Goal: Task Accomplishment & Management: Complete application form

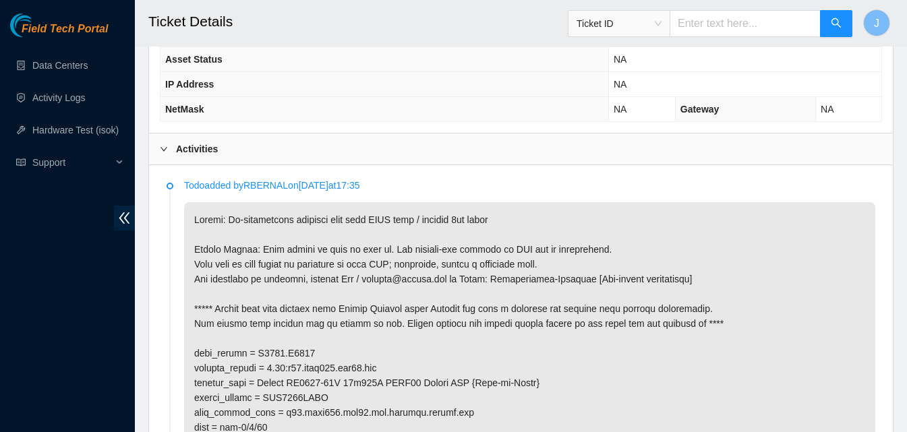
scroll to position [603, 0]
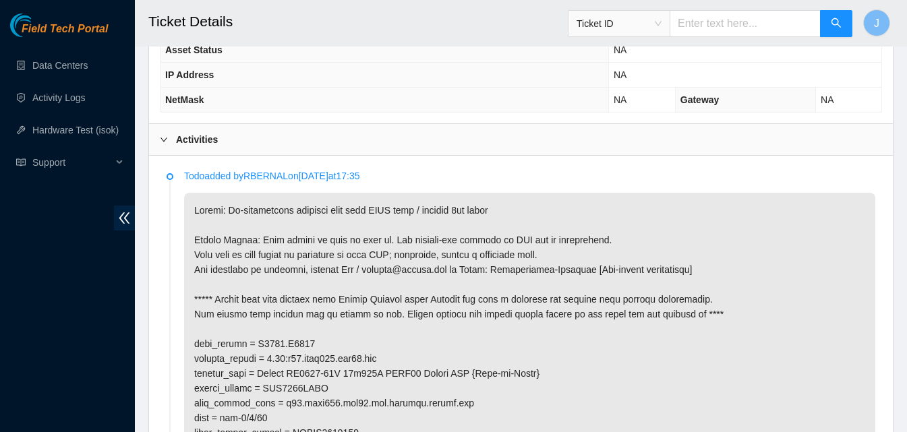
click at [419, 142] on div "Activities" at bounding box center [521, 139] width 744 height 31
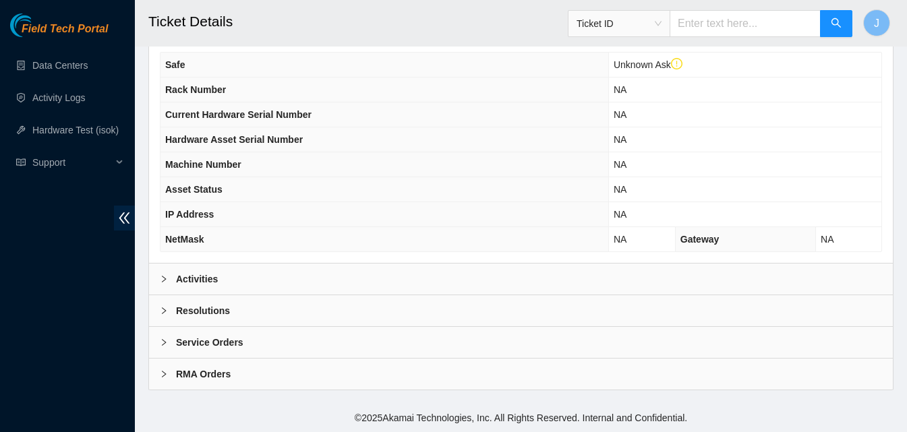
scroll to position [464, 0]
click at [307, 316] on div "Resolutions" at bounding box center [521, 310] width 744 height 31
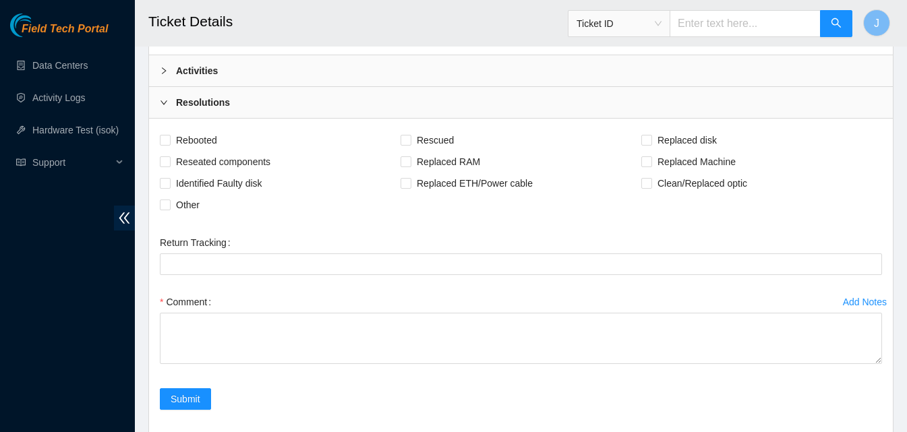
scroll to position [721, 0]
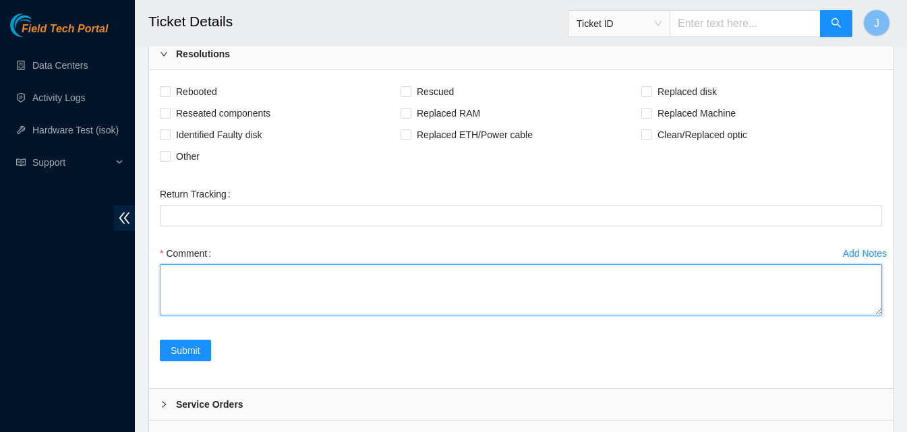
click at [525, 307] on textarea "Comment" at bounding box center [521, 289] width 722 height 51
type textarea "c"
type textarea "put loop in place at leaf107 end. cleaned both loop fiber ways, some were very …"
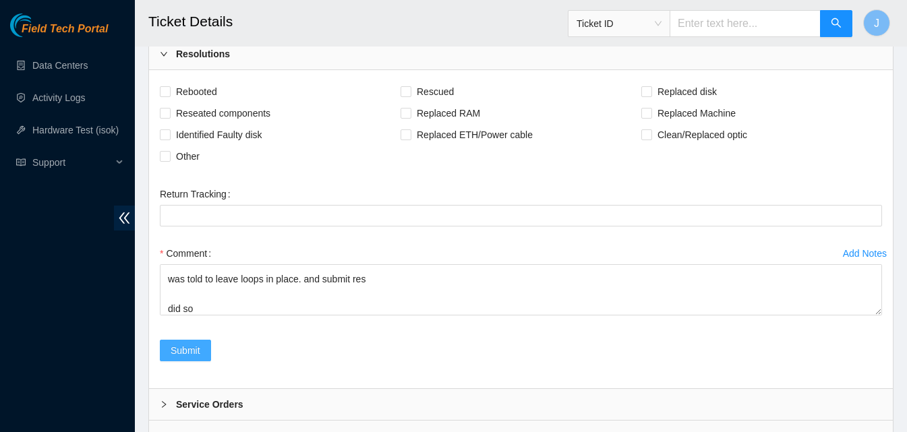
click at [199, 347] on span "Submit" at bounding box center [186, 350] width 30 height 15
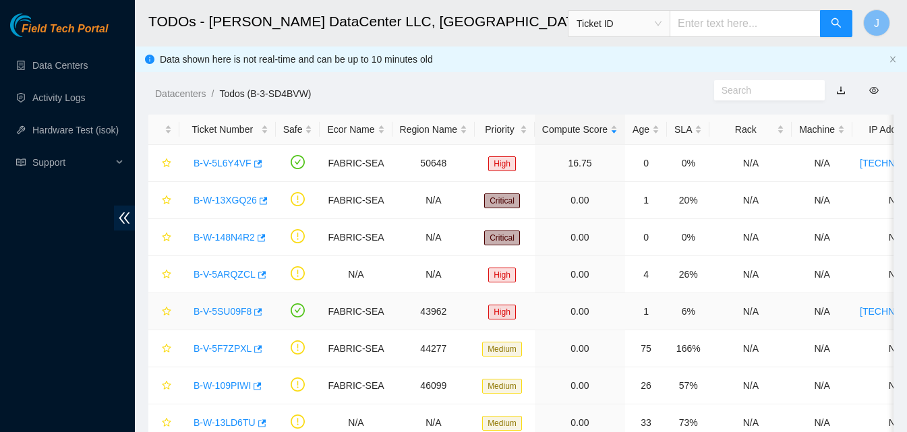
click at [260, 314] on div "B-V-5SU09F8" at bounding box center [228, 312] width 82 height 22
click at [255, 314] on icon "button" at bounding box center [256, 311] width 9 height 9
click at [258, 270] on icon "button" at bounding box center [260, 274] width 9 height 9
click at [255, 166] on icon "button" at bounding box center [256, 163] width 9 height 9
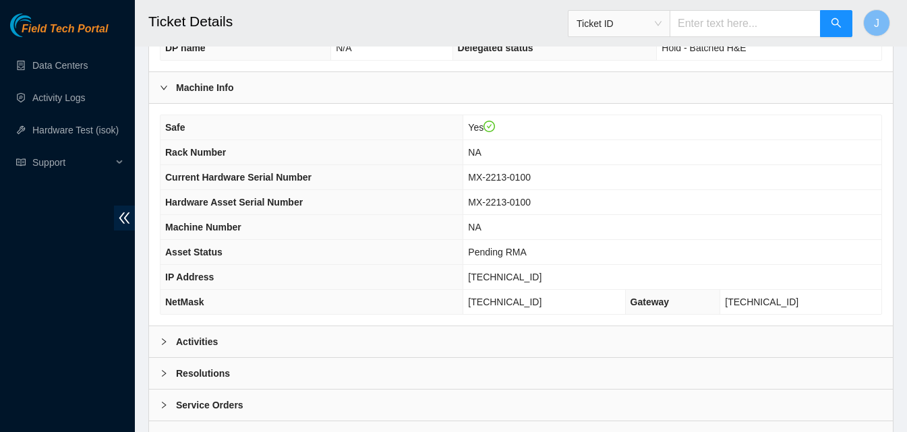
scroll to position [432, 0]
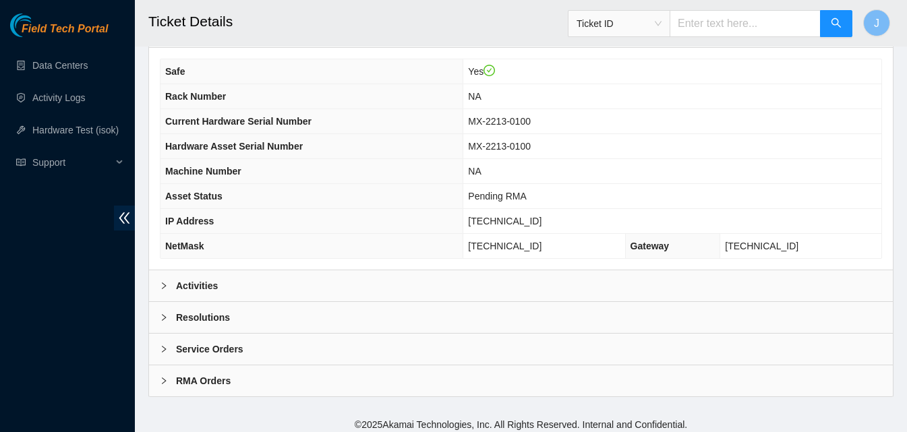
click at [402, 293] on div "Activities" at bounding box center [521, 285] width 744 height 31
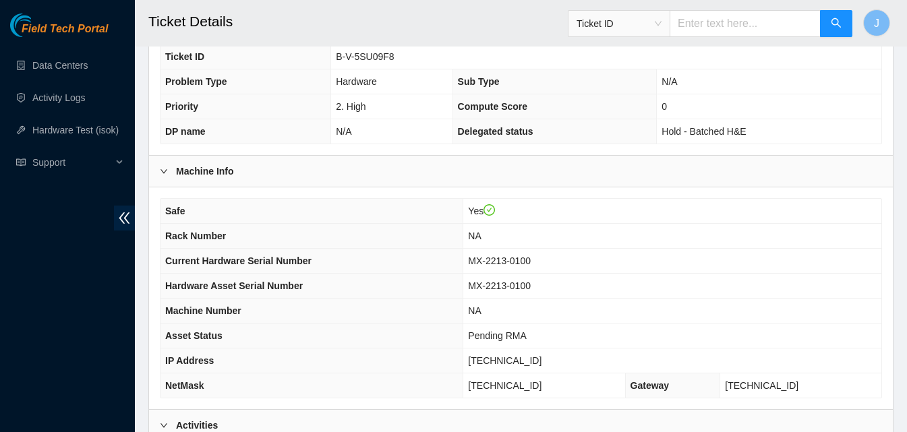
scroll to position [243, 0]
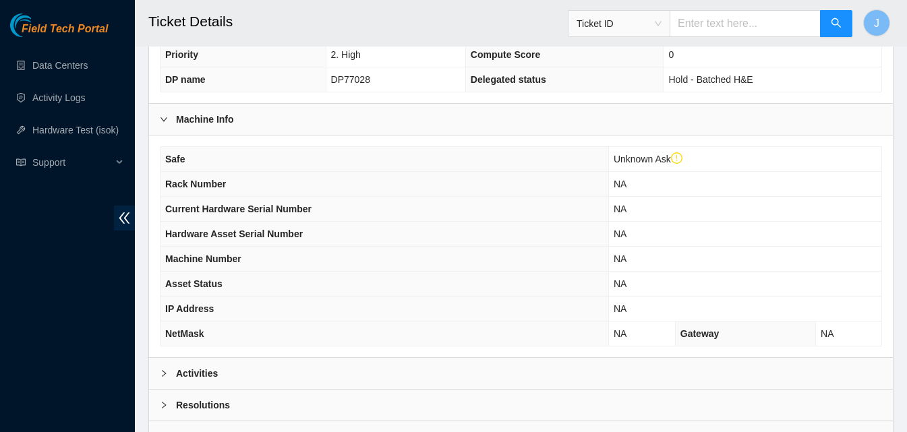
scroll to position [464, 0]
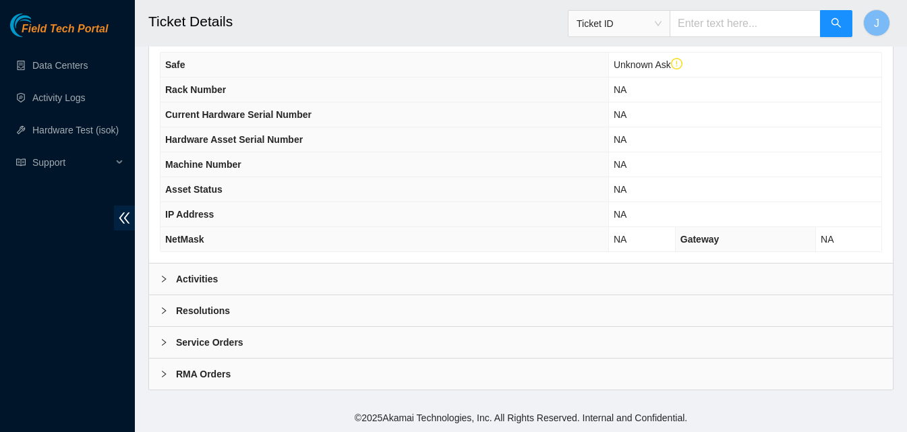
click at [412, 270] on div "Activities" at bounding box center [521, 279] width 744 height 31
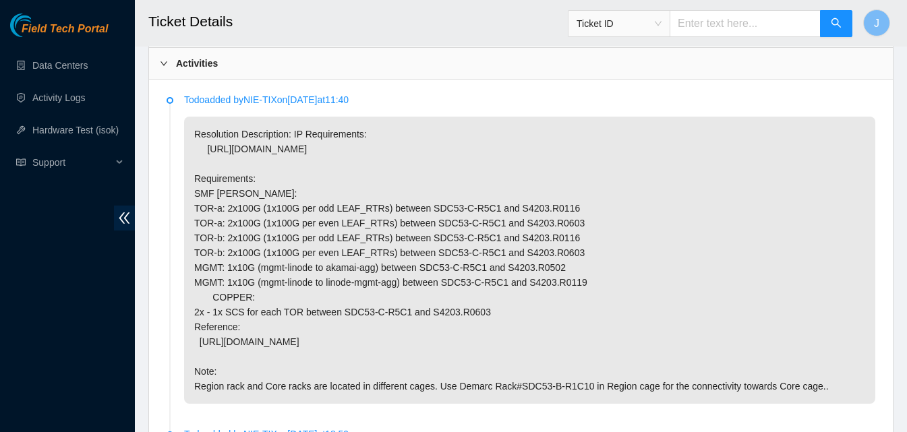
scroll to position [707, 0]
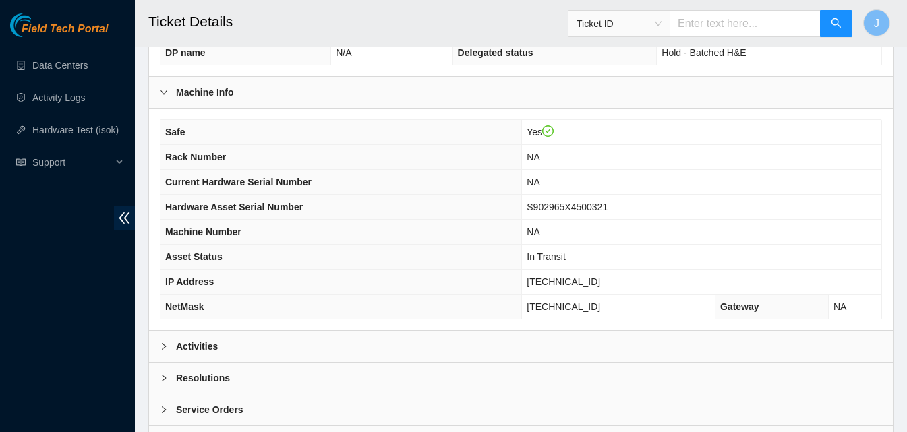
scroll to position [438, 0]
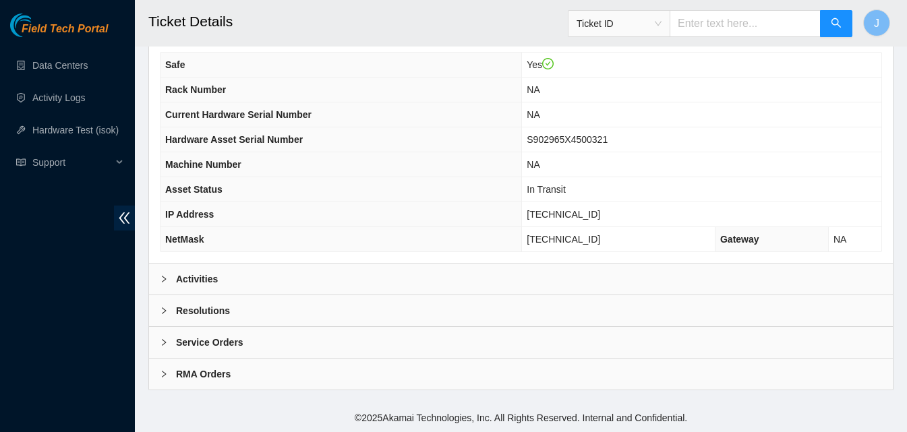
click at [413, 269] on div "Activities" at bounding box center [521, 279] width 744 height 31
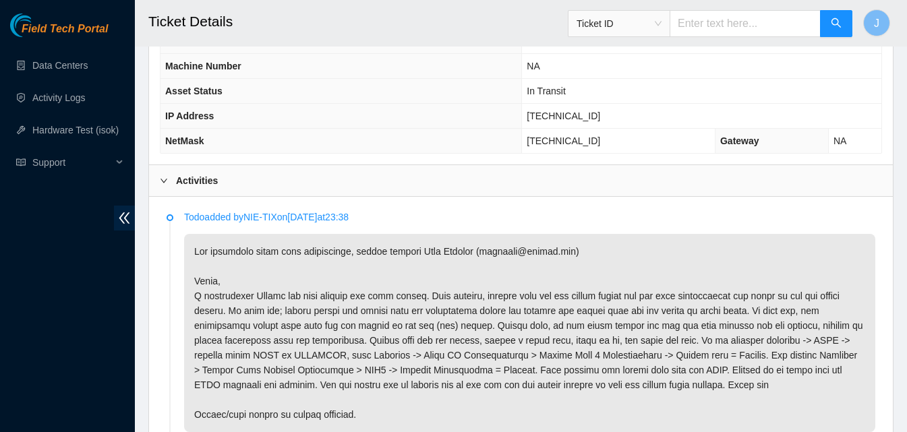
scroll to position [524, 0]
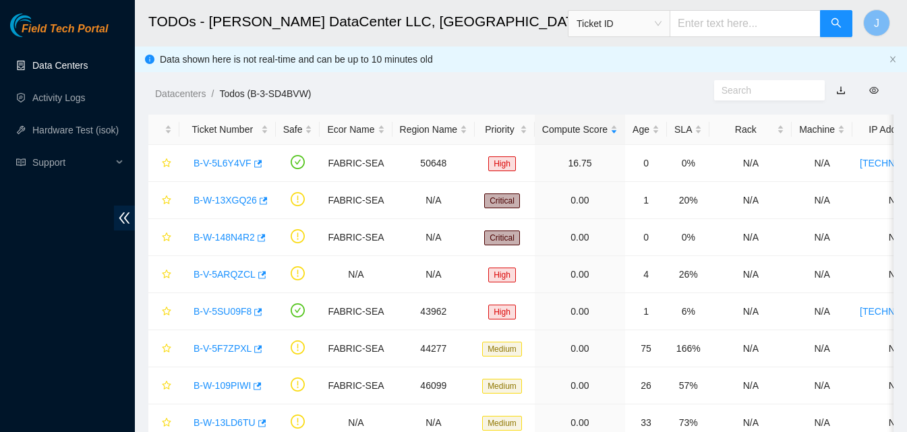
click at [34, 60] on link "Data Centers" at bounding box center [59, 65] width 55 height 11
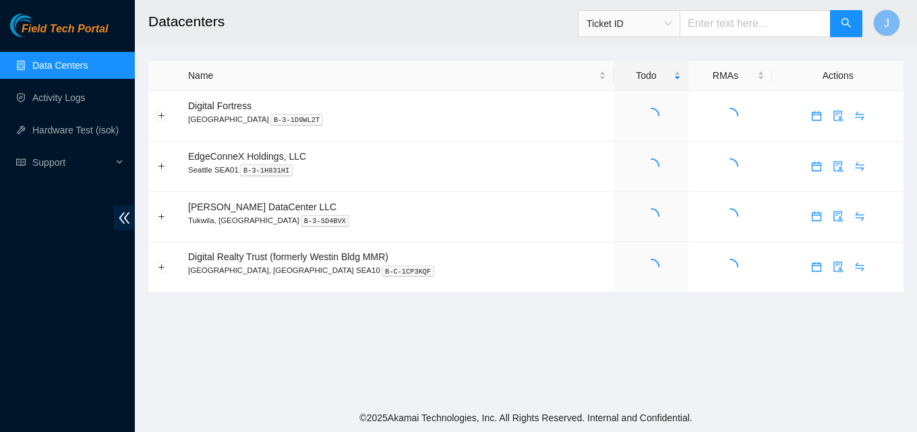
click at [38, 60] on link "Data Centers" at bounding box center [59, 65] width 55 height 11
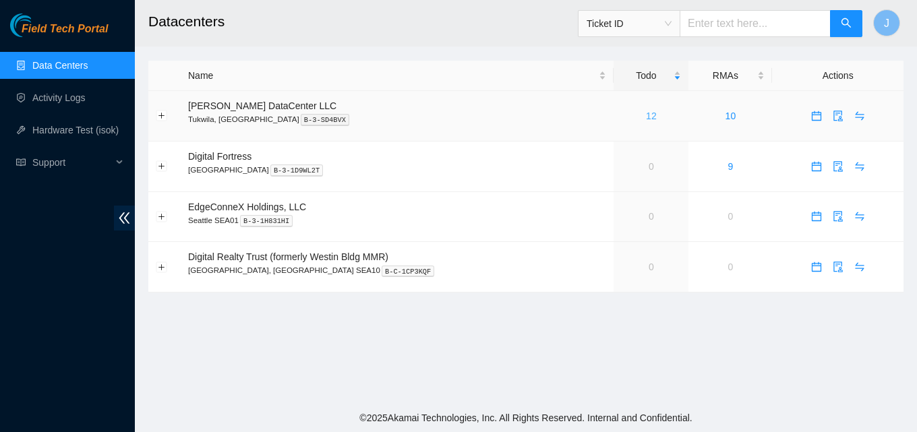
click at [646, 119] on link "12" at bounding box center [651, 116] width 11 height 11
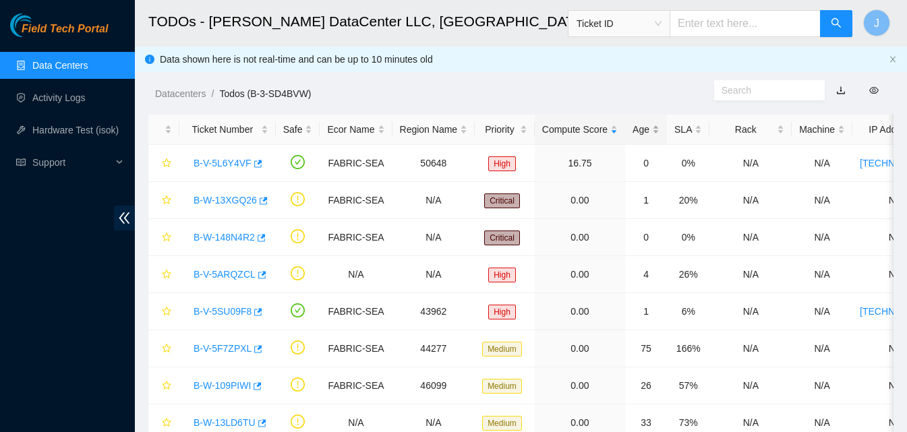
drag, startPoint x: 630, startPoint y: 119, endPoint x: 639, endPoint y: 116, distance: 9.2
click at [632, 122] on div "Age" at bounding box center [645, 129] width 27 height 15
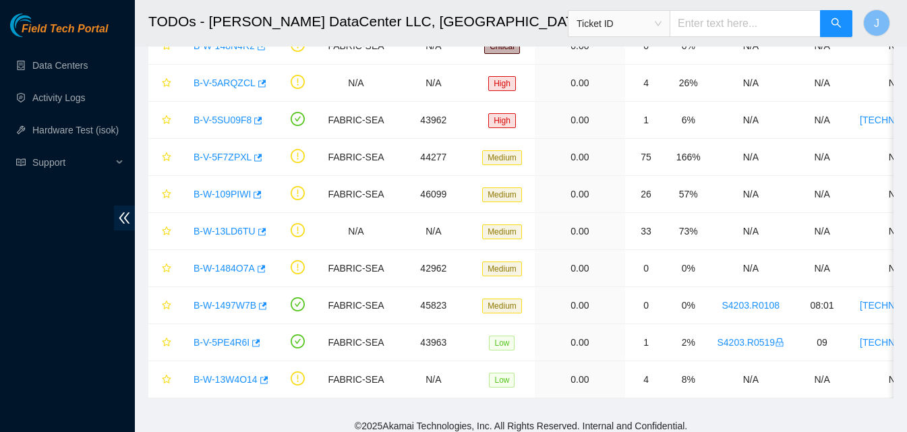
scroll to position [210, 0]
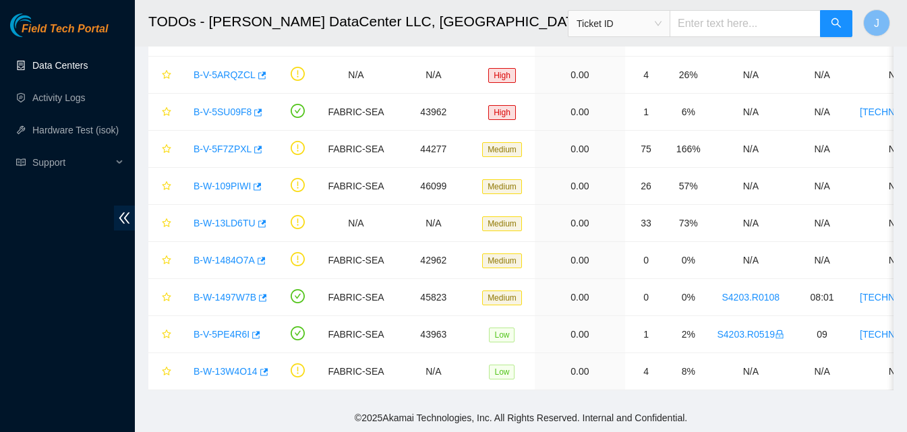
click at [65, 69] on link "Data Centers" at bounding box center [59, 65] width 55 height 11
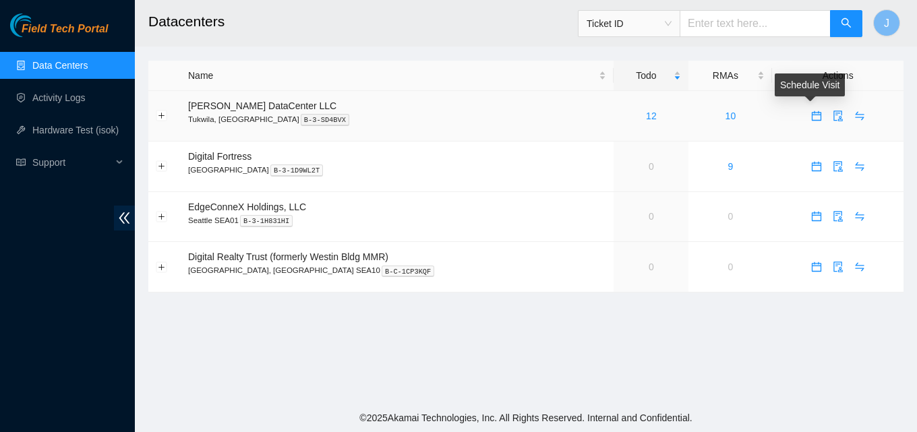
click at [812, 119] on icon "calendar" at bounding box center [816, 116] width 11 height 11
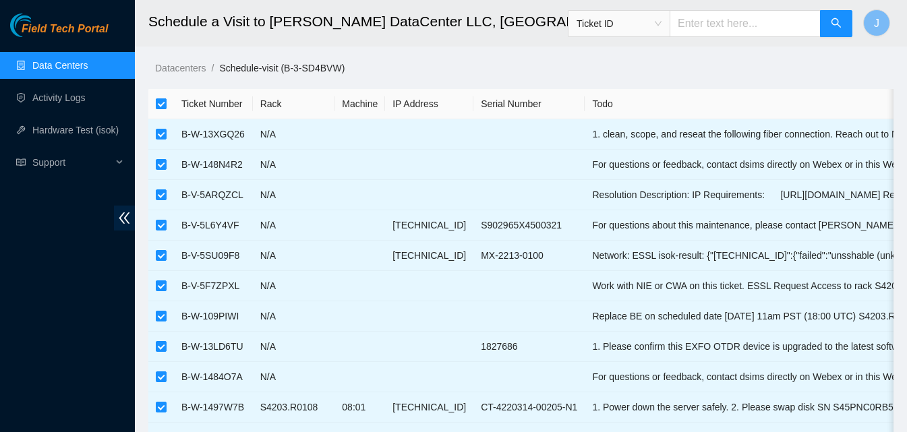
click at [161, 105] on input "checkbox" at bounding box center [161, 103] width 11 height 11
checkbox input "false"
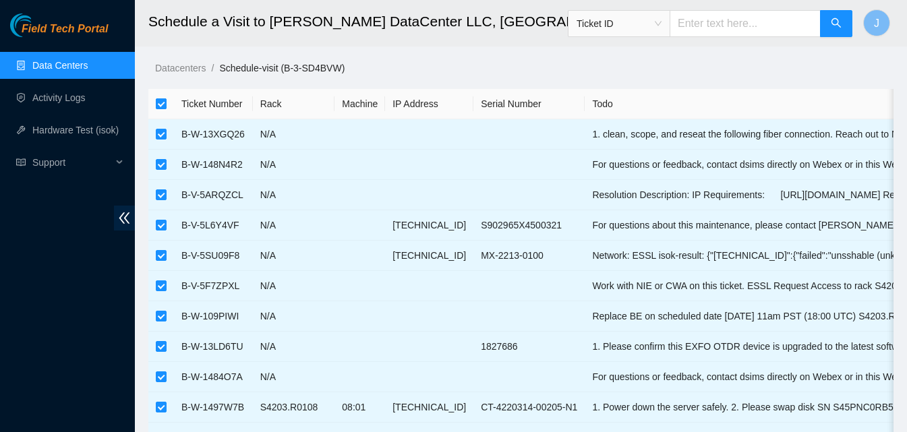
checkbox input "false"
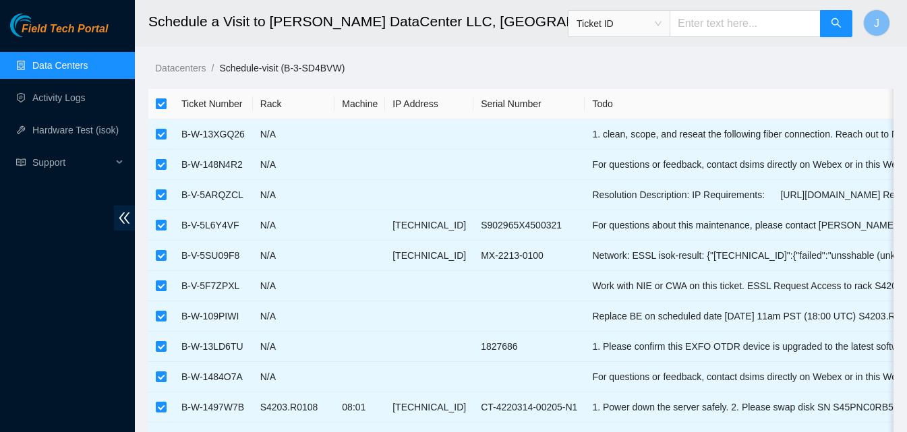
checkbox input "false"
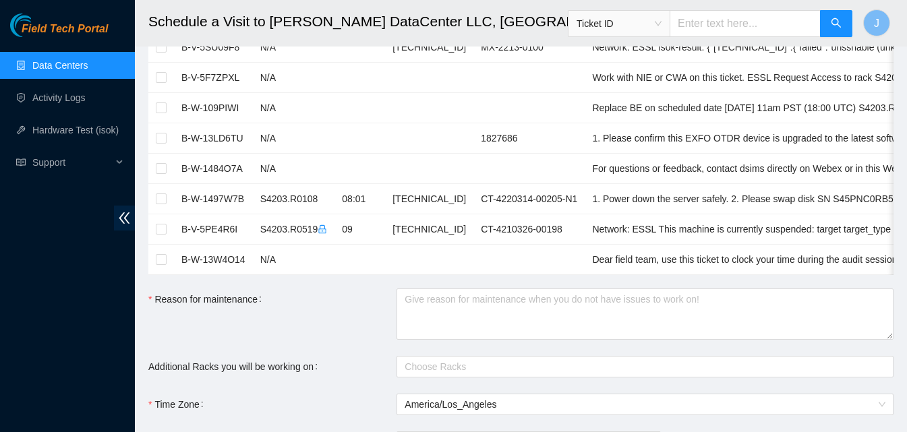
scroll to position [202, 0]
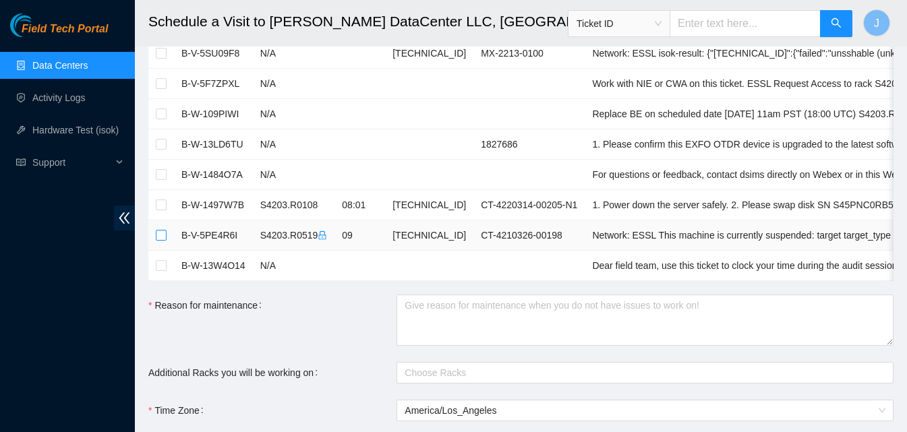
click at [160, 235] on input "checkbox" at bounding box center [161, 235] width 11 height 11
checkbox input "true"
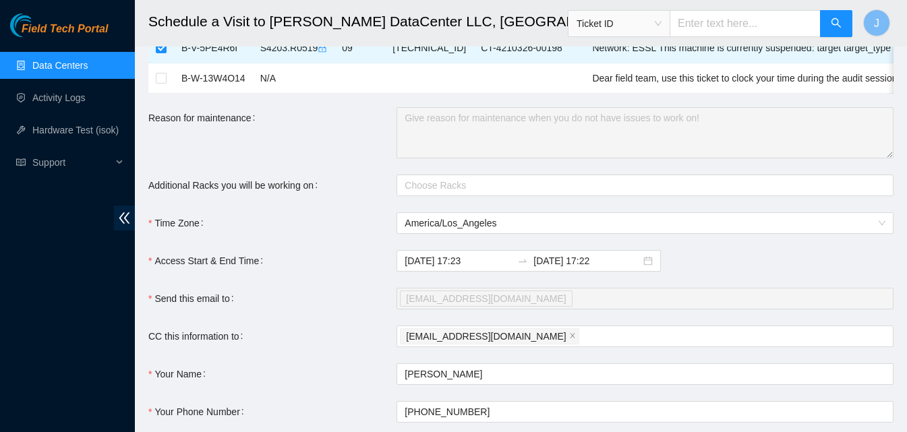
scroll to position [405, 0]
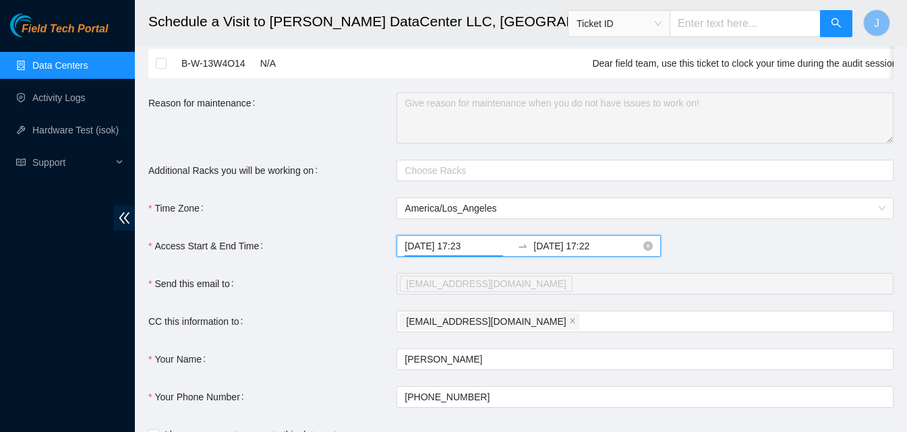
click at [445, 254] on input "2025-08-26 17:23" at bounding box center [458, 246] width 107 height 15
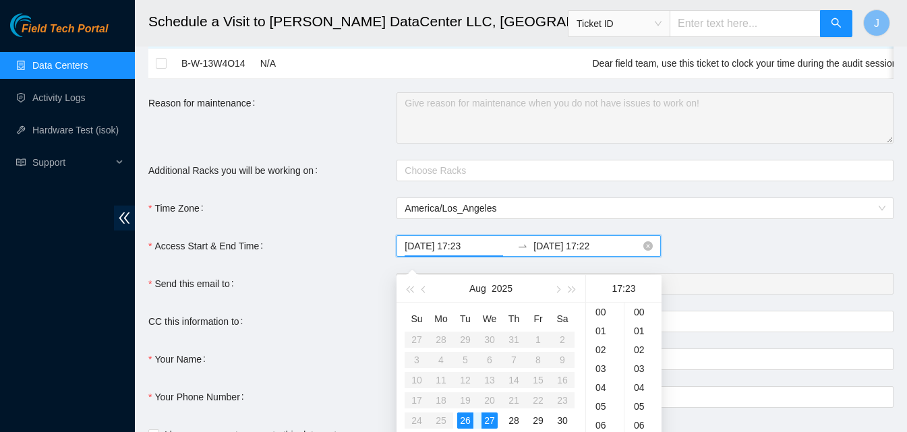
scroll to position [434, 0]
click at [489, 419] on div "27" at bounding box center [489, 421] width 16 height 16
click at [601, 359] on div "09" at bounding box center [605, 363] width 38 height 19
click at [643, 309] on div "00" at bounding box center [642, 312] width 37 height 19
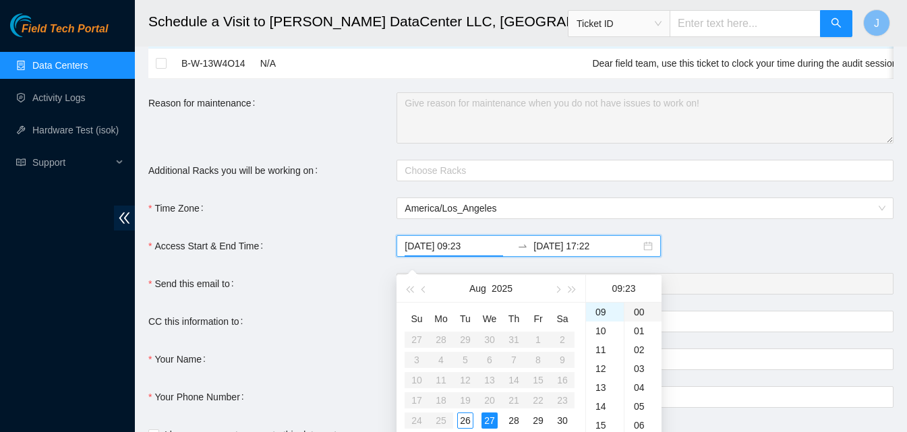
type input "2025-08-27 09:00"
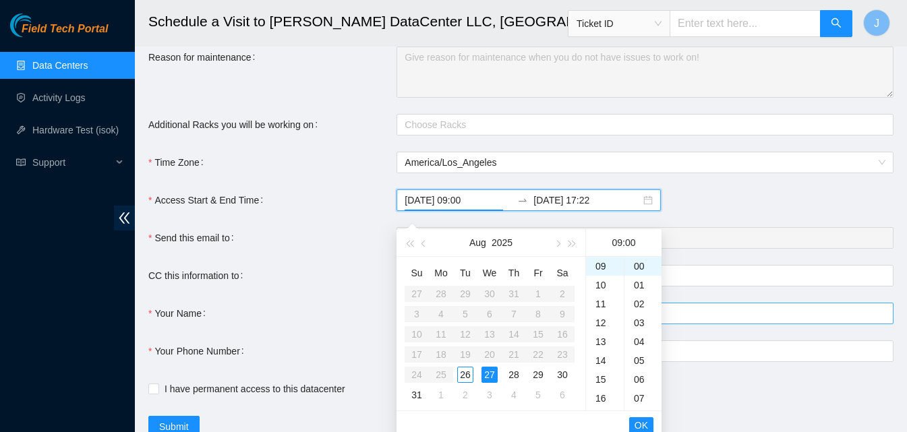
scroll to position [472, 0]
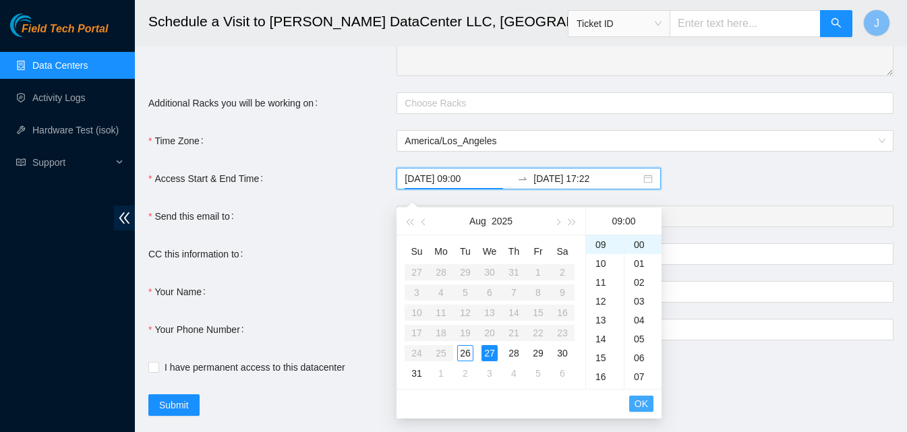
click at [643, 407] on span "OK" at bounding box center [641, 403] width 13 height 15
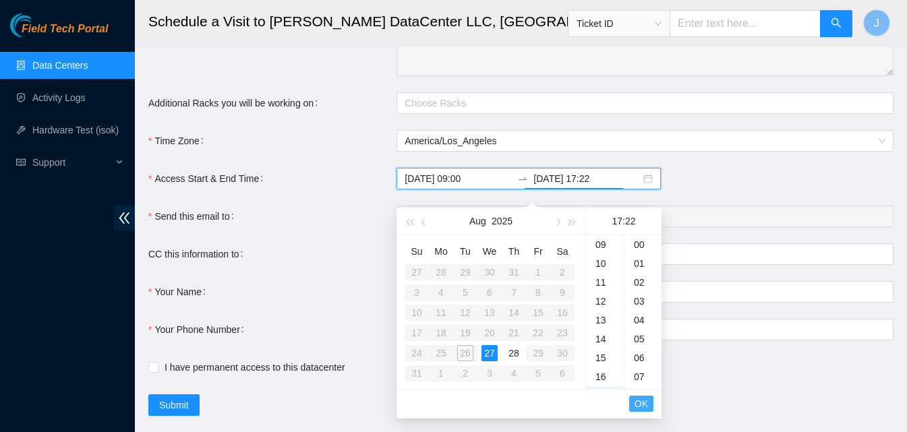
scroll to position [415, 0]
click at [489, 349] on div "27" at bounding box center [489, 353] width 16 height 16
click at [601, 245] on div "17" at bounding box center [605, 244] width 38 height 19
click at [641, 326] on div "30" at bounding box center [642, 328] width 37 height 19
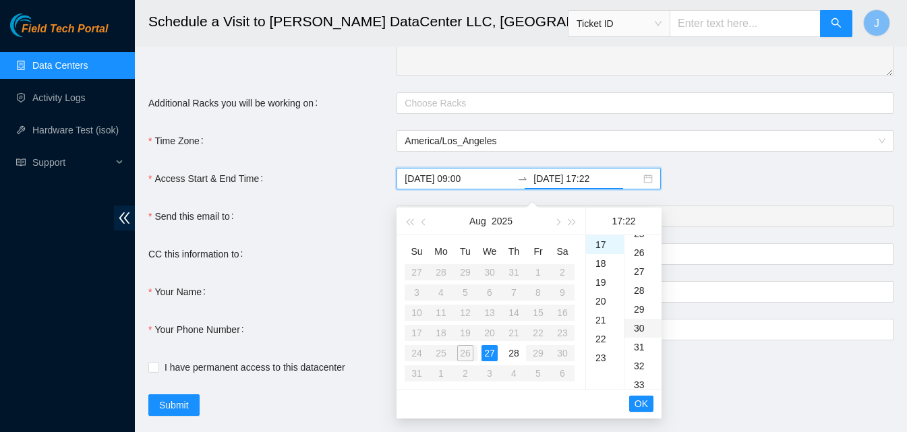
type input "2025-08-27 17:30"
click at [637, 405] on span "OK" at bounding box center [641, 403] width 13 height 15
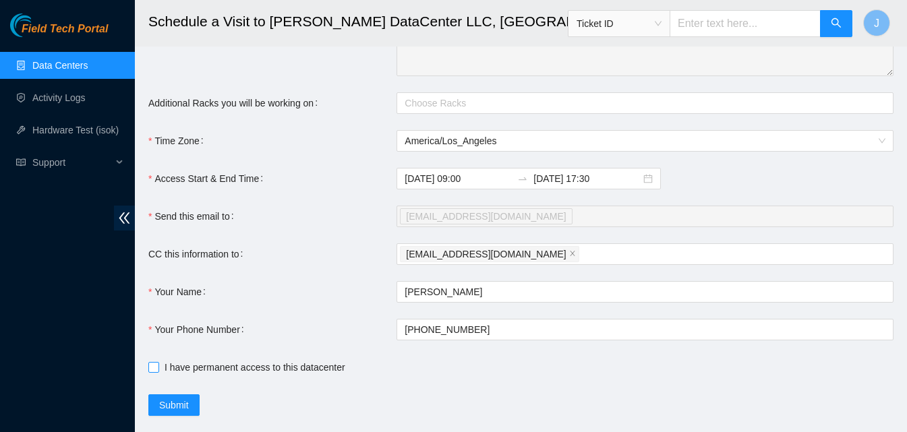
click at [154, 372] on input "I have permanent access to this datacenter" at bounding box center [152, 366] width 9 height 9
checkbox input "true"
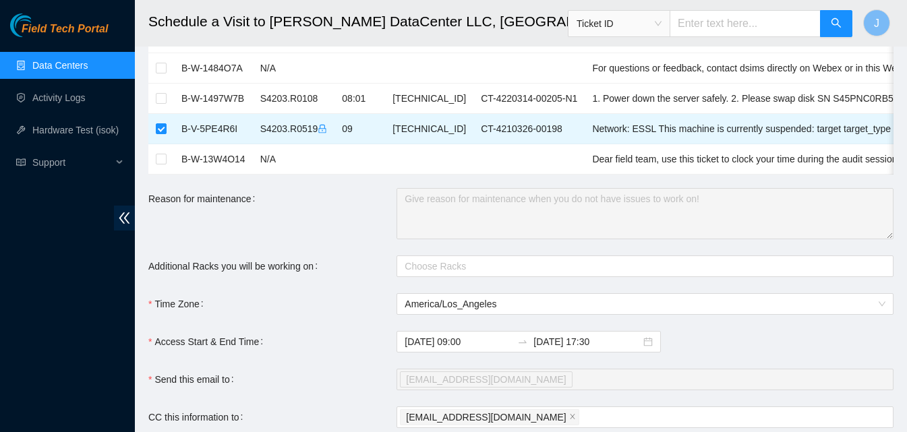
scroll to position [337, 0]
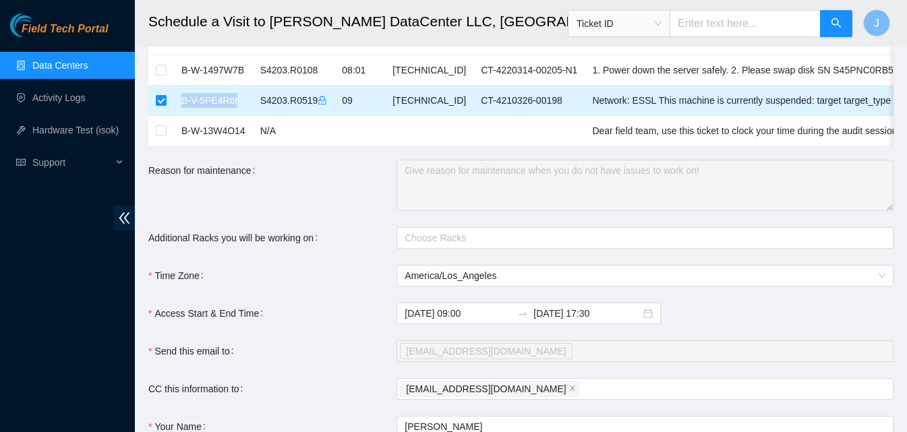
drag, startPoint x: 219, startPoint y: 100, endPoint x: 183, endPoint y: 106, distance: 36.1
click at [183, 106] on td "B-V-5PE4R6I" at bounding box center [213, 101] width 79 height 30
copy td "B-V-5PE4R6I"
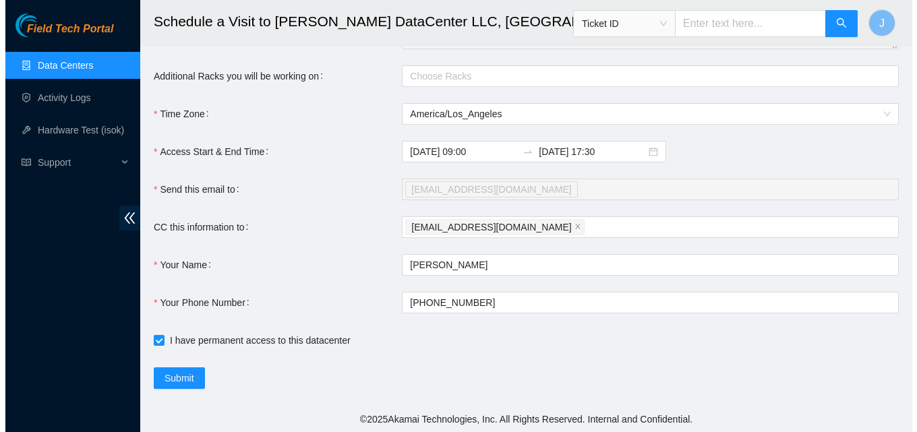
scroll to position [510, 0]
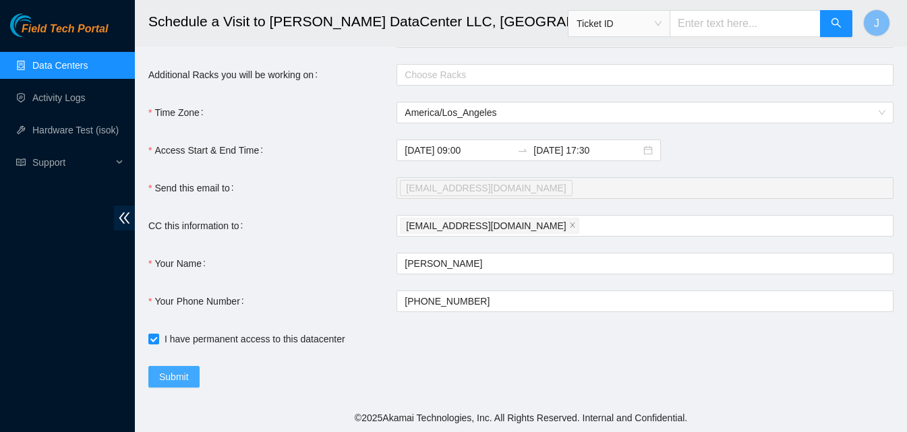
click at [192, 367] on button "Submit" at bounding box center [173, 377] width 51 height 22
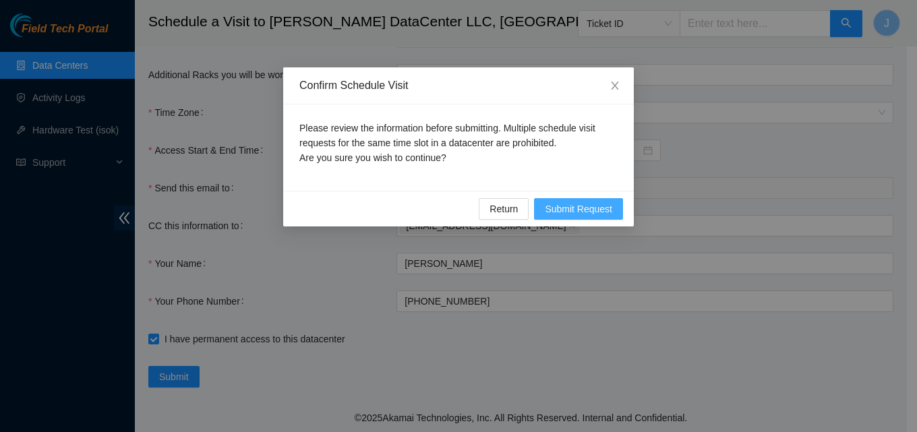
click at [576, 206] on span "Submit Request" at bounding box center [578, 209] width 67 height 15
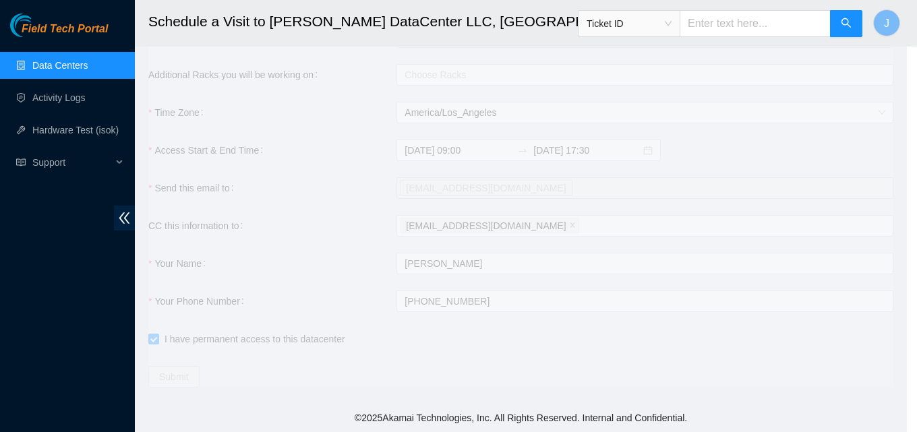
type input "2025-08-26 17:23"
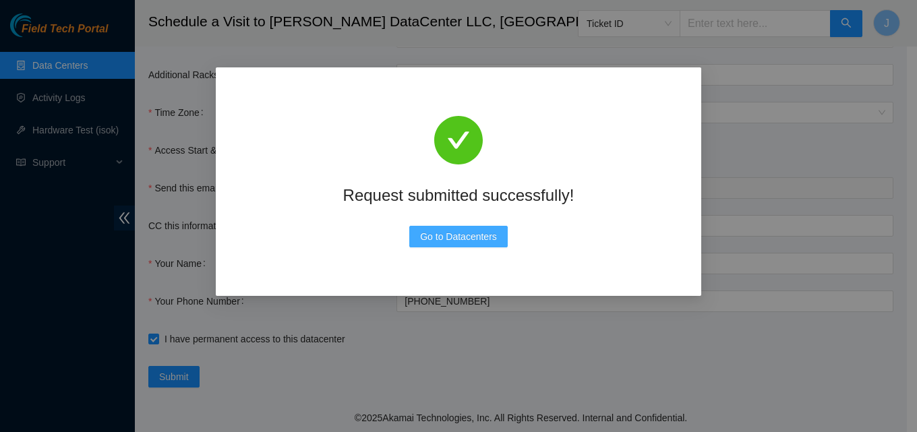
click at [492, 240] on span "Go to Datacenters" at bounding box center [458, 236] width 77 height 15
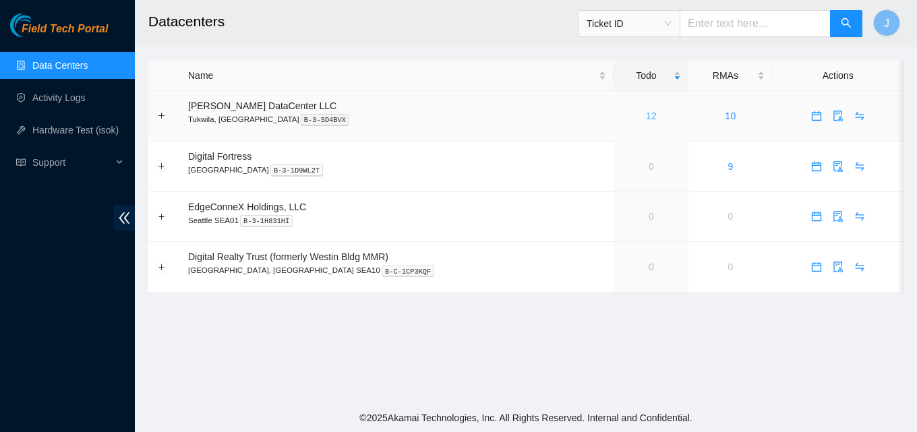
click at [646, 113] on link "12" at bounding box center [651, 116] width 11 height 11
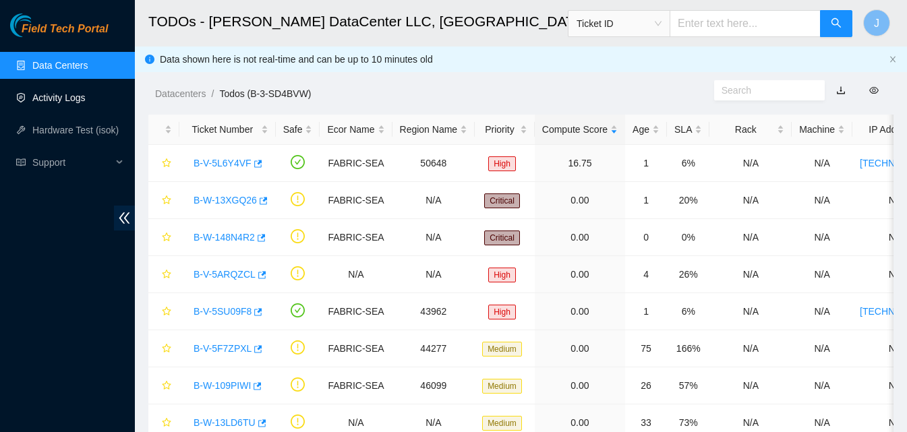
click at [65, 98] on link "Activity Logs" at bounding box center [58, 97] width 53 height 11
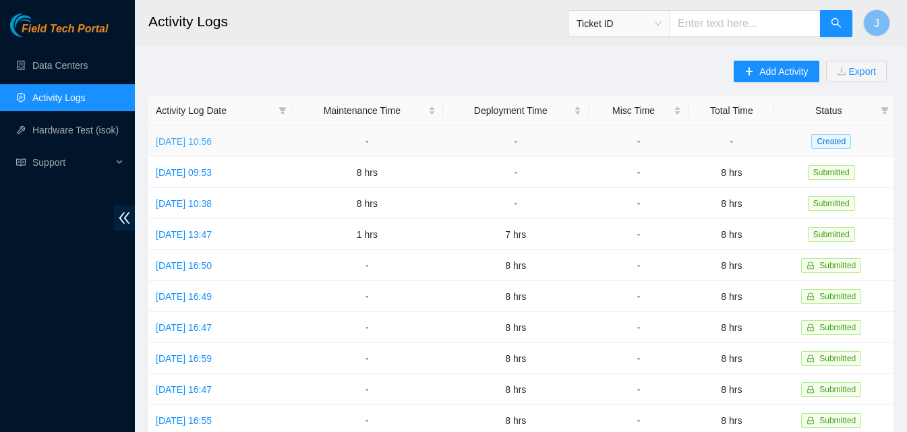
click at [212, 142] on link "[DATE] 10:56" at bounding box center [184, 141] width 56 height 11
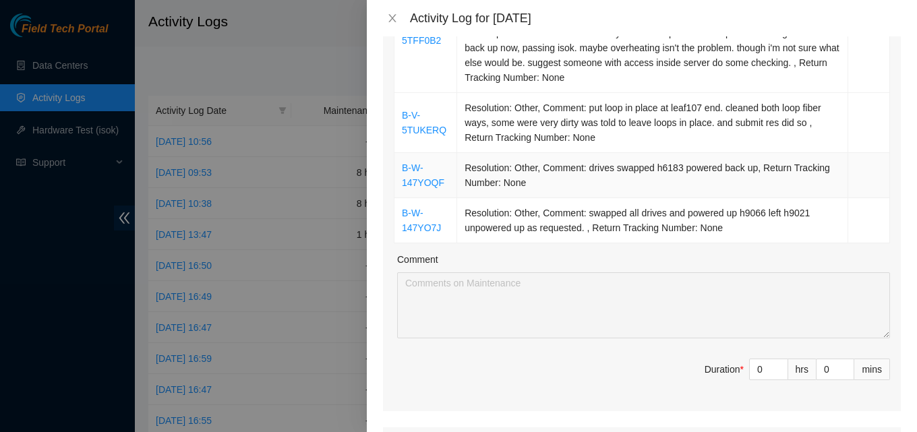
scroll to position [337, 0]
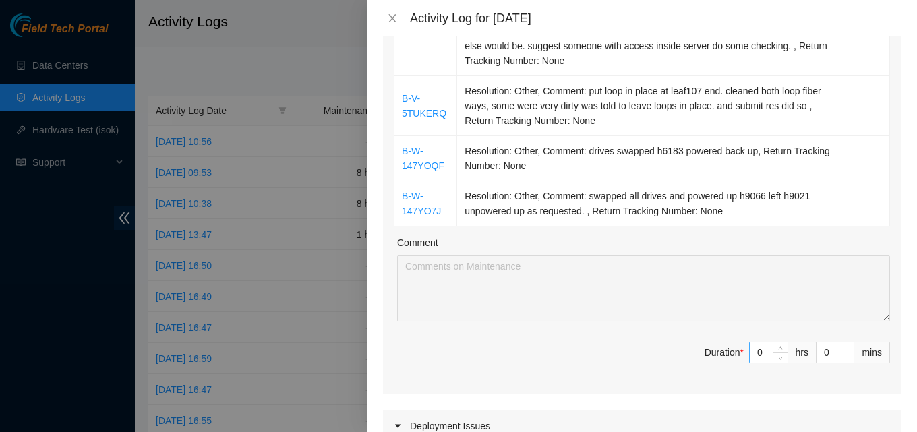
click at [762, 357] on input "0" at bounding box center [769, 353] width 38 height 20
type input "8"
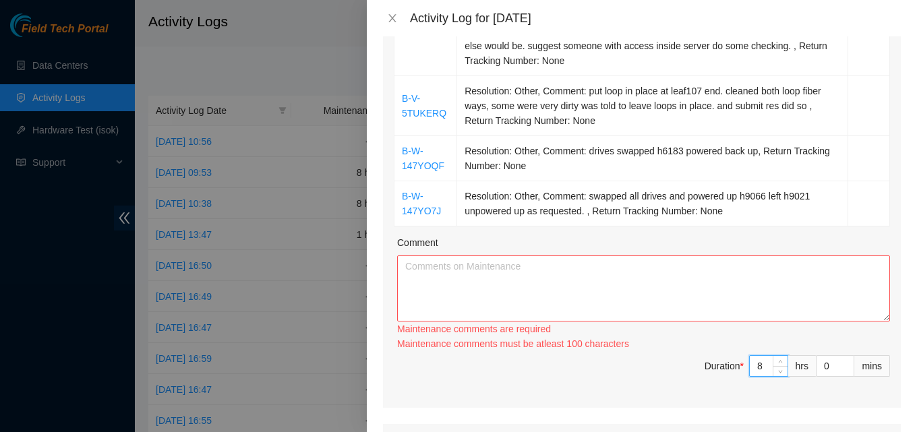
type input "8"
click at [645, 271] on textarea "Comment" at bounding box center [643, 289] width 493 height 66
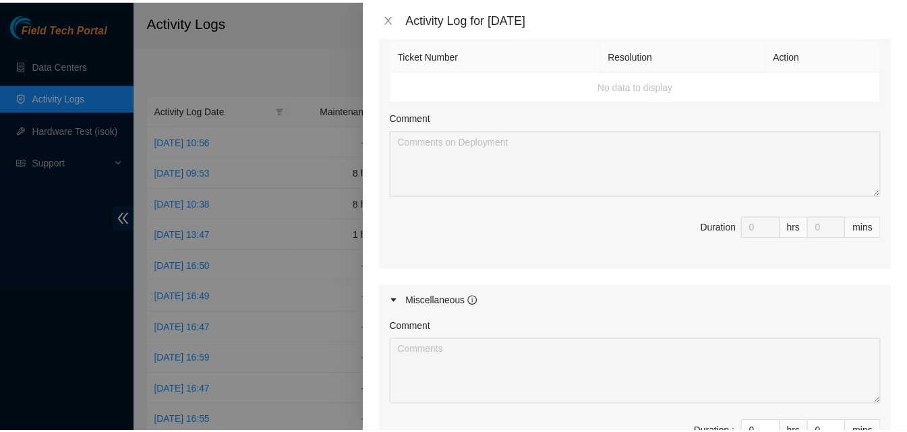
scroll to position [931, 0]
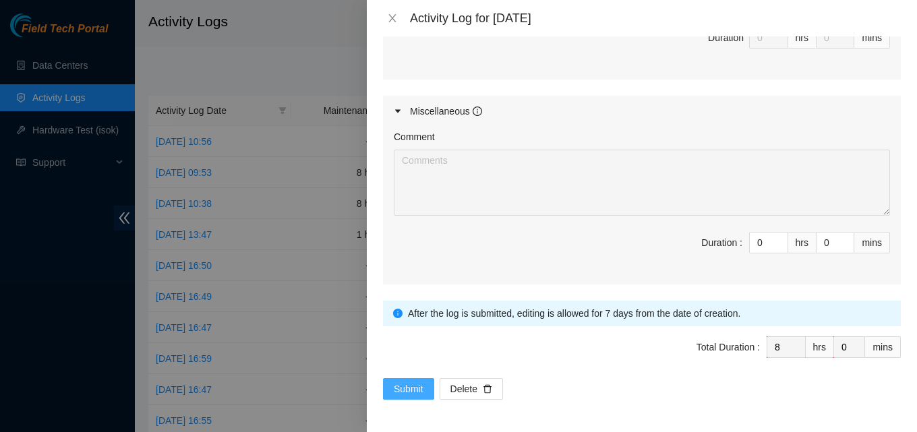
type textarea "worked on tickets all day. managed logistics. took care of edgeconnex. worked o…"
click at [399, 388] on span "Submit" at bounding box center [409, 389] width 30 height 15
